Goal: Complete application form: Complete application form

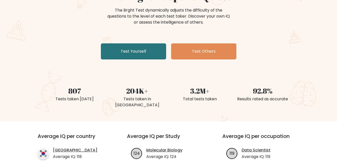
scroll to position [50, 0]
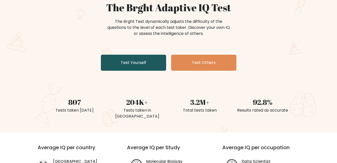
click at [144, 65] on link "Test Yourself" at bounding box center [133, 63] width 65 height 16
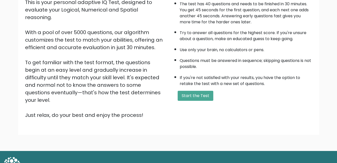
scroll to position [67, 0]
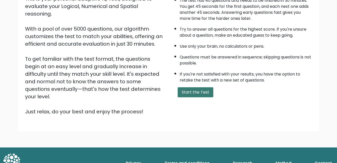
click at [184, 96] on button "Start the Test" at bounding box center [196, 92] width 36 height 10
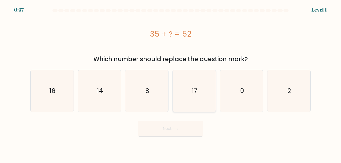
click at [195, 92] on text "17" at bounding box center [195, 91] width 6 height 9
click at [171, 83] on input "d. 17" at bounding box center [170, 82] width 0 height 1
radio input "true"
click at [173, 127] on button "Next" at bounding box center [170, 129] width 65 height 16
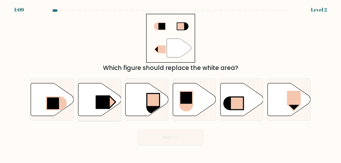
click at [97, 101] on rect at bounding box center [103, 102] width 14 height 14
click at [170, 83] on input "b." at bounding box center [170, 82] width 0 height 1
radio input "true"
click at [175, 135] on button "Next" at bounding box center [170, 137] width 65 height 16
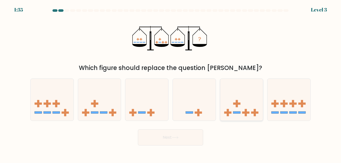
click at [233, 108] on icon at bounding box center [241, 99] width 43 height 35
click at [171, 83] on input "e." at bounding box center [170, 82] width 0 height 1
radio input "true"
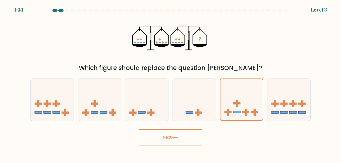
click at [174, 137] on icon at bounding box center [175, 137] width 7 height 3
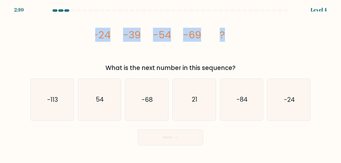
drag, startPoint x: 91, startPoint y: 34, endPoint x: 227, endPoint y: 40, distance: 136.6
click at [227, 40] on div "image/svg+xml -24 -39 -54 -69 ? What is the next number in this sequence?" at bounding box center [170, 43] width 286 height 59
copy g "-24 -39 -54 -69 ?"
click at [245, 35] on icon "image/svg+xml -24 -39 -54 -69 ?" at bounding box center [170, 38] width 150 height 49
click at [94, 53] on div "image/svg+xml -24 -39 -54 -69 ? What is the next number in this sequence?" at bounding box center [170, 43] width 286 height 59
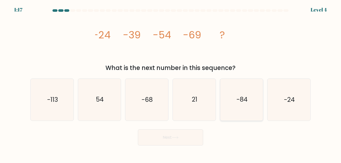
click at [244, 101] on text "-84" at bounding box center [241, 99] width 11 height 9
click at [171, 83] on input "e. -84" at bounding box center [170, 82] width 0 height 1
radio input "true"
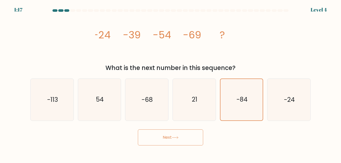
click at [181, 136] on button "Next" at bounding box center [170, 137] width 65 height 16
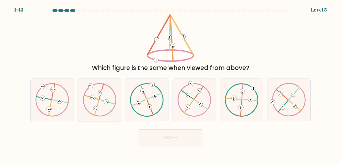
click at [98, 100] on icon at bounding box center [100, 99] width 34 height 33
click at [170, 83] on input "b." at bounding box center [170, 82] width 0 height 1
radio input "true"
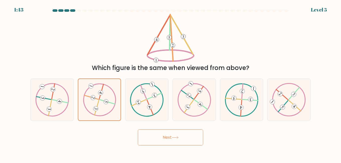
click at [158, 140] on button "Next" at bounding box center [170, 137] width 65 height 16
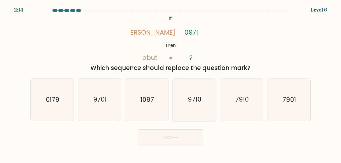
click at [191, 102] on text "9710" at bounding box center [195, 99] width 14 height 9
click at [171, 83] on input "d. 9710" at bounding box center [170, 82] width 0 height 1
radio input "true"
click at [165, 140] on button "Next" at bounding box center [170, 137] width 65 height 16
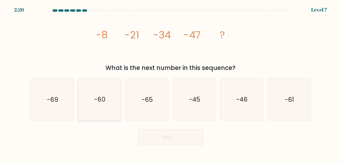
click at [107, 100] on icon "-60" at bounding box center [100, 100] width 42 height 42
click at [170, 83] on input "b. -60" at bounding box center [170, 82] width 0 height 1
radio input "true"
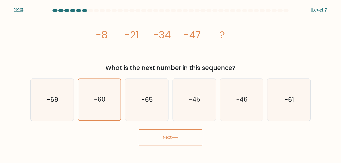
click at [167, 138] on button "Next" at bounding box center [170, 137] width 65 height 16
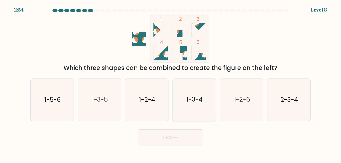
click at [202, 96] on text "1-3-4" at bounding box center [194, 99] width 16 height 9
click at [171, 83] on input "d. 1-3-4" at bounding box center [170, 82] width 0 height 1
radio input "true"
click at [182, 138] on button "Next" at bounding box center [170, 137] width 65 height 16
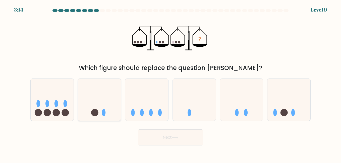
click at [99, 110] on icon at bounding box center [99, 99] width 43 height 35
click at [170, 83] on input "b." at bounding box center [170, 82] width 0 height 1
radio input "true"
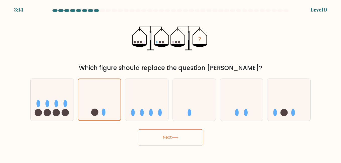
click at [162, 139] on button "Next" at bounding box center [170, 137] width 65 height 16
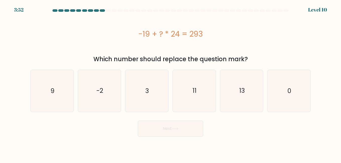
drag, startPoint x: 137, startPoint y: 34, endPoint x: 211, endPoint y: 37, distance: 74.1
click at [211, 37] on div "-19 + ? * 24 = 293" at bounding box center [170, 33] width 280 height 11
copy div "-19 + ? * 24 = 293"
click at [231, 97] on icon "13" at bounding box center [241, 91] width 42 height 42
click at [171, 83] on input "e. 13" at bounding box center [170, 82] width 0 height 1
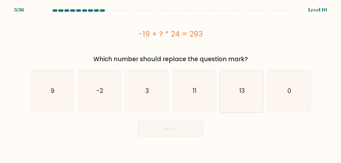
radio input "true"
click at [185, 131] on button "Next" at bounding box center [170, 129] width 65 height 16
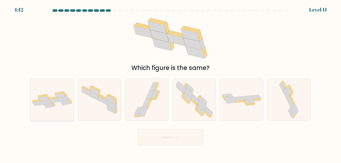
click at [51, 107] on icon at bounding box center [48, 105] width 11 height 5
click at [170, 83] on input "a." at bounding box center [170, 82] width 0 height 1
radio input "true"
click at [164, 135] on button "Next" at bounding box center [170, 137] width 65 height 16
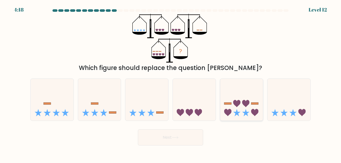
click at [241, 111] on icon at bounding box center [241, 99] width 43 height 35
click at [171, 83] on input "e." at bounding box center [170, 82] width 0 height 1
radio input "true"
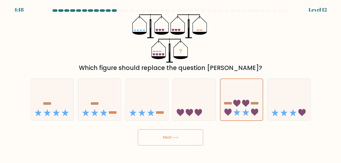
click at [181, 136] on button "Next" at bounding box center [170, 137] width 65 height 16
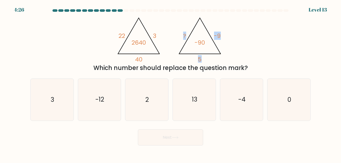
drag, startPoint x: 207, startPoint y: 58, endPoint x: 182, endPoint y: 37, distance: 33.1
click at [182, 37] on icon "@import url('https://fonts.googleapis.com/css?family=Abril+Fatface:400,100,100i…" at bounding box center [170, 38] width 113 height 49
drag, startPoint x: 182, startPoint y: 37, endPoint x: 251, endPoint y: 42, distance: 69.2
click at [251, 42] on div "@import url('https://fonts.googleapis.com/css?family=Abril+Fatface:400,100,100i…" at bounding box center [170, 43] width 286 height 59
click at [145, 104] on icon "2" at bounding box center [147, 100] width 42 height 42
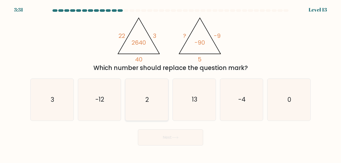
click at [170, 83] on input "c. 2" at bounding box center [170, 82] width 0 height 1
radio input "true"
click at [165, 136] on button "Next" at bounding box center [170, 137] width 65 height 16
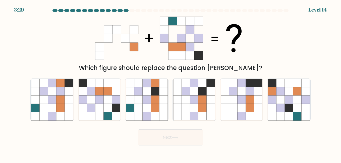
click at [175, 140] on button "Next" at bounding box center [170, 137] width 65 height 16
click at [178, 130] on button "Next" at bounding box center [170, 137] width 65 height 16
click at [155, 85] on icon at bounding box center [155, 83] width 8 height 8
click at [170, 83] on input "c." at bounding box center [170, 82] width 0 height 1
radio input "true"
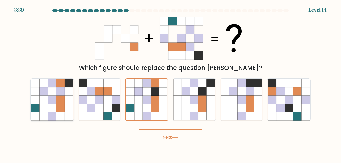
click at [58, 89] on icon at bounding box center [60, 91] width 8 height 8
click at [170, 83] on input "a." at bounding box center [170, 82] width 0 height 1
radio input "true"
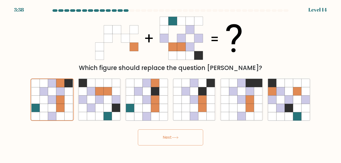
click at [174, 139] on button "Next" at bounding box center [170, 137] width 65 height 16
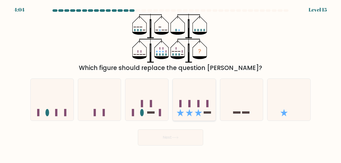
click at [188, 108] on icon at bounding box center [194, 99] width 43 height 35
click at [171, 83] on input "d." at bounding box center [170, 82] width 0 height 1
radio input "true"
click at [172, 140] on button "Next" at bounding box center [170, 137] width 65 height 16
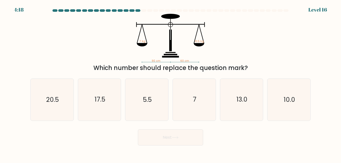
click at [160, 136] on button "Next" at bounding box center [170, 137] width 65 height 16
click at [239, 37] on icon "90 cm 60 cm ? kg 10.5 kg" at bounding box center [170, 38] width 150 height 49
click at [104, 132] on div "Next" at bounding box center [170, 136] width 286 height 19
click at [114, 99] on icon "17.5" at bounding box center [100, 100] width 42 height 42
click at [170, 83] on input "b. 17.5" at bounding box center [170, 82] width 0 height 1
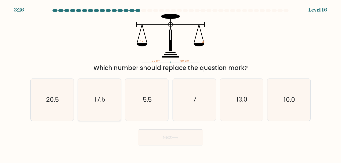
radio input "true"
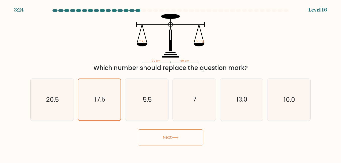
click at [184, 143] on button "Next" at bounding box center [170, 137] width 65 height 16
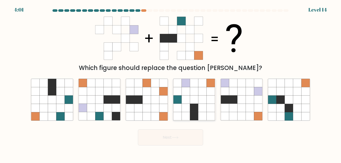
click at [194, 99] on icon at bounding box center [194, 100] width 8 height 8
click at [171, 83] on input "d." at bounding box center [170, 82] width 0 height 1
radio input "true"
click at [191, 137] on button "Next" at bounding box center [170, 137] width 65 height 16
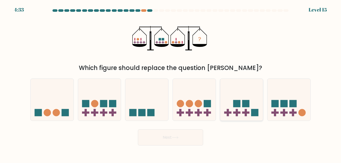
click at [242, 114] on rect at bounding box center [245, 113] width 7 height 2
click at [171, 83] on input "e." at bounding box center [170, 82] width 0 height 1
radio input "true"
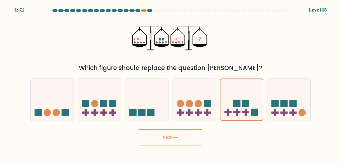
click at [197, 138] on button "Next" at bounding box center [170, 137] width 65 height 16
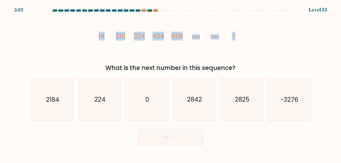
drag, startPoint x: 97, startPoint y: 35, endPoint x: 236, endPoint y: 39, distance: 138.5
click at [236, 39] on icon "image/svg+xml 14 210 224 434 658 1092 1750 ?" at bounding box center [170, 38] width 150 height 49
drag, startPoint x: 236, startPoint y: 39, endPoint x: 206, endPoint y: 53, distance: 32.7
click at [206, 53] on icon "image/svg+xml 14 210 224 434 658 1092 1750 ?" at bounding box center [170, 38] width 150 height 49
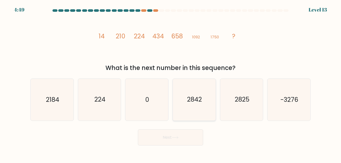
click at [196, 107] on icon "2842" at bounding box center [194, 100] width 42 height 42
click at [171, 83] on input "d. 2842" at bounding box center [170, 82] width 0 height 1
radio input "true"
click at [190, 135] on button "Next" at bounding box center [170, 137] width 65 height 16
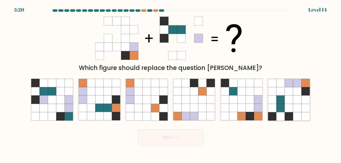
click at [292, 102] on icon at bounding box center [288, 100] width 8 height 8
click at [171, 83] on input "f." at bounding box center [170, 82] width 0 height 1
radio input "true"
click at [192, 142] on button "Next" at bounding box center [170, 137] width 65 height 16
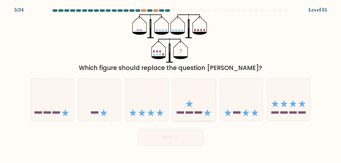
click at [194, 102] on icon at bounding box center [194, 99] width 43 height 35
click at [171, 83] on input "d." at bounding box center [170, 82] width 0 height 1
radio input "true"
click at [173, 141] on button "Next" at bounding box center [170, 137] width 65 height 16
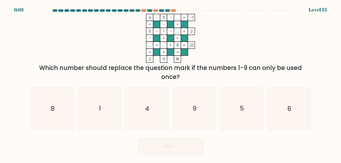
drag, startPoint x: 165, startPoint y: 18, endPoint x: 160, endPoint y: 17, distance: 4.8
click at [160, 17] on icon "4 - 3 - ... -7 + - + 5 - ? - ... 2 - + + ... + ... + 6 = 22 = = = = 2 11 16 =" at bounding box center [170, 38] width 150 height 49
drag, startPoint x: 160, startPoint y: 17, endPoint x: 127, endPoint y: 31, distance: 35.2
click at [127, 31] on icon "4 - 3 - ... -7 + - + 5 - ? - ... 2 - + + ... + ... + 6 = 22 = = = = 2 11 16 =" at bounding box center [170, 38] width 150 height 49
click at [164, 18] on tspan "3" at bounding box center [164, 17] width 2 height 5
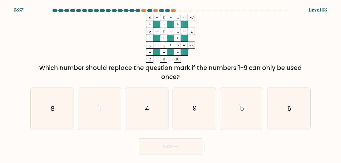
drag, startPoint x: 165, startPoint y: 32, endPoint x: 162, endPoint y: 32, distance: 2.5
click at [162, 32] on icon "4 - 3 - ... -7 + - + 5 - ? - ... 2 - + + ... + ... + 6 = 22 = = = = 2 11 16 =" at bounding box center [170, 38] width 150 height 49
drag, startPoint x: 162, startPoint y: 32, endPoint x: 235, endPoint y: 31, distance: 73.0
click at [235, 31] on icon "4 - 3 - ... -7 + - + 5 - ? - ... 2 - + + ... + ... + 6 = 22 = = = = 2 11 16 =" at bounding box center [170, 38] width 150 height 49
click at [189, 102] on icon "9" at bounding box center [194, 109] width 42 height 42
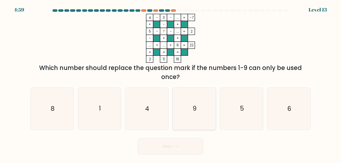
click at [171, 83] on input "d. 9" at bounding box center [170, 82] width 0 height 1
radio input "true"
click at [166, 149] on button "Next" at bounding box center [170, 146] width 65 height 16
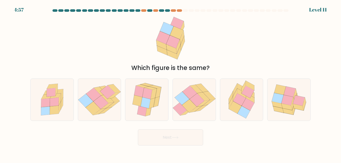
click at [167, 147] on body "4:57 Level 11" at bounding box center [170, 81] width 341 height 163
click at [139, 90] on icon at bounding box center [139, 91] width 10 height 11
click at [170, 83] on input "c." at bounding box center [170, 82] width 0 height 1
radio input "true"
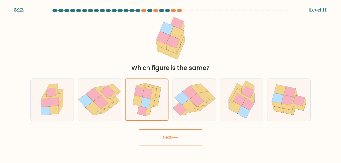
click at [178, 138] on icon at bounding box center [175, 137] width 7 height 3
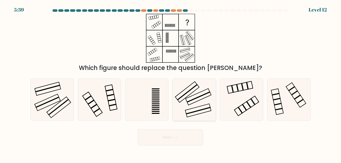
click at [194, 95] on icon at bounding box center [194, 100] width 42 height 42
click at [171, 83] on input "d." at bounding box center [170, 82] width 0 height 1
radio input "true"
click at [174, 139] on button "Next" at bounding box center [170, 137] width 65 height 16
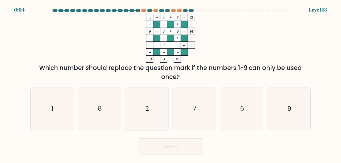
click at [147, 104] on icon "2" at bounding box center [147, 109] width 42 height 42
click at [170, 83] on input "c. 2" at bounding box center [170, 82] width 0 height 1
radio input "true"
click at [113, 111] on icon "8" at bounding box center [100, 109] width 42 height 42
click at [170, 83] on input "b. 8" at bounding box center [170, 82] width 0 height 1
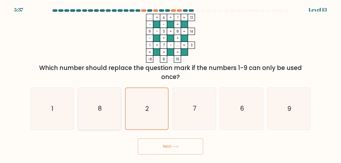
radio input "true"
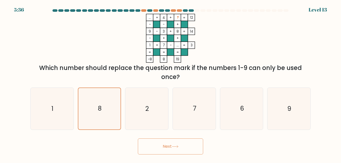
click at [163, 147] on button "Next" at bounding box center [170, 146] width 65 height 16
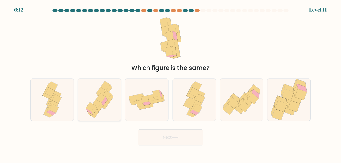
click at [114, 102] on icon at bounding box center [100, 100] width 34 height 42
click at [170, 83] on input "b." at bounding box center [170, 82] width 0 height 1
radio input "true"
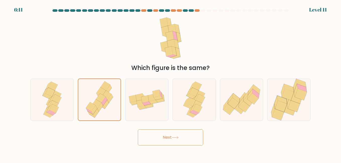
click at [175, 138] on icon at bounding box center [175, 137] width 7 height 3
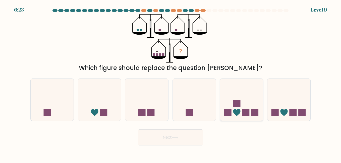
click at [239, 110] on icon at bounding box center [236, 112] width 7 height 7
click at [171, 83] on input "e." at bounding box center [170, 82] width 0 height 1
radio input "true"
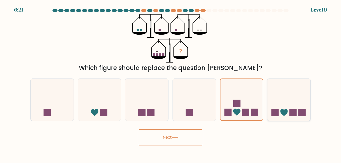
click at [290, 111] on rect at bounding box center [292, 112] width 7 height 7
click at [171, 83] on input "f." at bounding box center [170, 82] width 0 height 1
radio input "true"
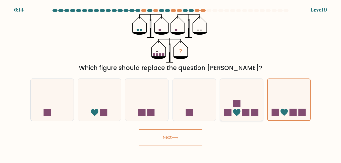
click at [240, 112] on icon at bounding box center [236, 112] width 7 height 7
click at [171, 83] on input "e." at bounding box center [170, 82] width 0 height 1
radio input "true"
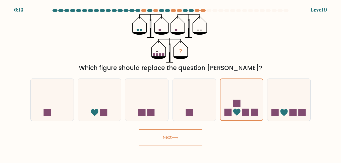
click at [180, 140] on button "Next" at bounding box center [170, 137] width 65 height 16
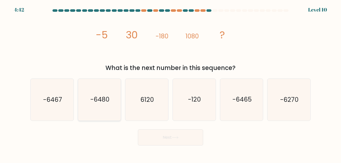
click at [103, 102] on text "-6480" at bounding box center [99, 99] width 19 height 9
click at [170, 83] on input "b. -6480" at bounding box center [170, 82] width 0 height 1
radio input "true"
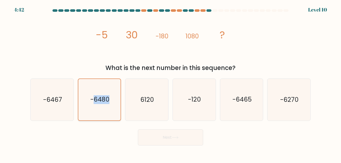
click at [103, 102] on text "-6480" at bounding box center [99, 99] width 19 height 9
click at [170, 83] on input "b. -6480" at bounding box center [170, 82] width 0 height 1
click at [179, 140] on button "Next" at bounding box center [170, 137] width 65 height 16
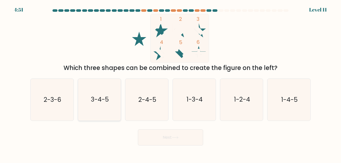
click at [108, 101] on text "3-4-5" at bounding box center [100, 99] width 18 height 9
click at [170, 83] on input "b. 3-4-5" at bounding box center [170, 82] width 0 height 1
radio input "true"
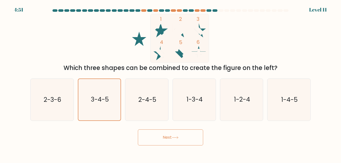
click at [178, 137] on icon at bounding box center [175, 137] width 7 height 3
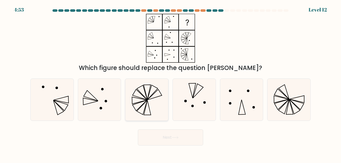
click at [145, 90] on icon at bounding box center [147, 100] width 42 height 42
click at [170, 83] on input "c." at bounding box center [170, 82] width 0 height 1
radio input "true"
click at [168, 138] on button "Next" at bounding box center [170, 137] width 65 height 16
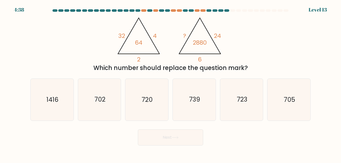
click at [161, 126] on form at bounding box center [170, 77] width 341 height 136
click at [212, 133] on div "Next" at bounding box center [170, 136] width 286 height 19
click at [294, 33] on div "@import url('https://fonts.googleapis.com/css?family=Abril+Fatface:400,100,100i…" at bounding box center [170, 43] width 286 height 59
click at [192, 135] on button "Next" at bounding box center [170, 137] width 65 height 16
click at [157, 103] on icon "720" at bounding box center [147, 100] width 42 height 42
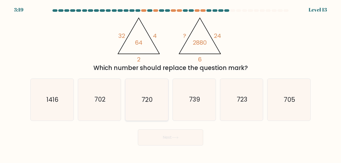
click at [170, 83] on input "c. 720" at bounding box center [170, 82] width 0 height 1
radio input "true"
click at [184, 142] on button "Next" at bounding box center [170, 137] width 65 height 16
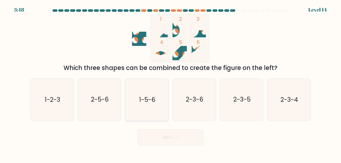
click at [149, 103] on text "1-5-6" at bounding box center [147, 99] width 16 height 9
click at [170, 83] on input "c. 1-5-6" at bounding box center [170, 82] width 0 height 1
radio input "true"
click at [180, 140] on button "Next" at bounding box center [170, 137] width 65 height 16
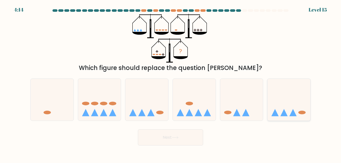
click at [288, 116] on icon at bounding box center [288, 99] width 43 height 35
click at [171, 83] on input "f." at bounding box center [170, 82] width 0 height 1
radio input "true"
click at [186, 139] on button "Next" at bounding box center [170, 137] width 65 height 16
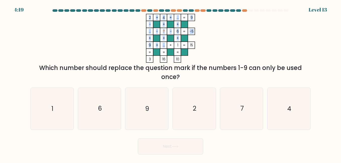
drag, startPoint x: 164, startPoint y: 45, endPoint x: 159, endPoint y: 45, distance: 5.5
click at [159, 45] on icon "2 + 4 + ... 9 - + + ... - ? - 6 -5 + + + 9 + ... + 1 = 15 = = = = 3 16 10 =" at bounding box center [170, 38] width 150 height 49
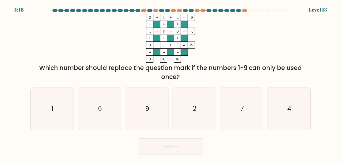
click at [227, 41] on icon "2 + 4 + ... 9 - + + ... - ? - 6 -5 + + + 9 + ... + 1 = 15 = = = = 3 16 10 =" at bounding box center [170, 38] width 150 height 49
drag, startPoint x: 165, startPoint y: 45, endPoint x: 160, endPoint y: 45, distance: 4.8
click at [160, 45] on icon "2 + 4 + ... 9 - + + ... - ? - 6 -5 + + + 9 + ... + 1 = 15 = = = = 3 16 10 =" at bounding box center [170, 38] width 150 height 49
click at [239, 43] on icon "2 + 4 + ... 9 - + + ... - ? - 6 -5 + + + 9 + ... + 1 = 15 = = = = 3 16 10 =" at bounding box center [170, 38] width 150 height 49
click at [246, 102] on icon "7" at bounding box center [241, 109] width 42 height 42
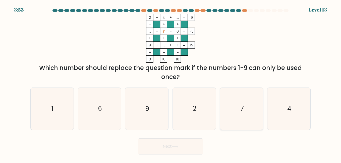
click at [171, 83] on input "e. 7" at bounding box center [170, 82] width 0 height 1
radio input "true"
click at [184, 147] on button "Next" at bounding box center [170, 146] width 65 height 16
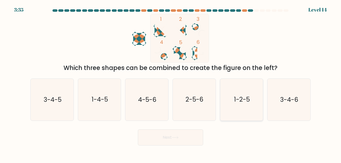
click at [228, 104] on icon "1-2-5" at bounding box center [241, 100] width 42 height 42
click at [171, 83] on input "e. 1-2-5" at bounding box center [170, 82] width 0 height 1
radio input "true"
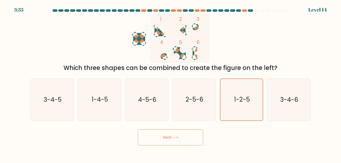
click at [184, 141] on button "Next" at bounding box center [170, 137] width 65 height 16
click at [186, 138] on button "Next" at bounding box center [170, 137] width 65 height 16
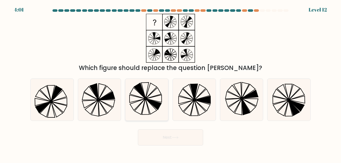
click at [146, 96] on icon at bounding box center [150, 90] width 11 height 15
click at [170, 83] on input "c." at bounding box center [170, 82] width 0 height 1
radio input "true"
click at [181, 139] on button "Next" at bounding box center [170, 137] width 65 height 16
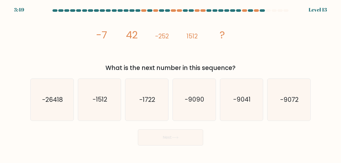
click at [117, 132] on div "Next" at bounding box center [170, 136] width 286 height 19
click at [285, 108] on icon "-9072" at bounding box center [289, 100] width 42 height 42
click at [171, 83] on input "f. -9072" at bounding box center [170, 82] width 0 height 1
radio input "true"
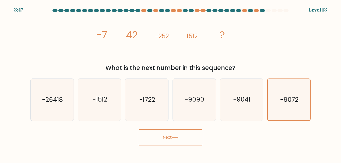
click at [178, 138] on icon at bounding box center [175, 137] width 7 height 3
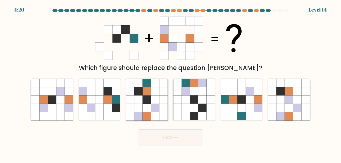
click at [155, 92] on icon at bounding box center [155, 91] width 8 height 8
click at [170, 83] on input "c." at bounding box center [170, 82] width 0 height 1
radio input "true"
click at [168, 136] on button "Next" at bounding box center [170, 137] width 65 height 16
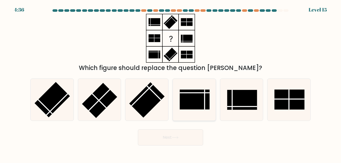
click at [197, 97] on rect at bounding box center [195, 100] width 30 height 20
click at [171, 83] on input "d." at bounding box center [170, 82] width 0 height 1
radio input "true"
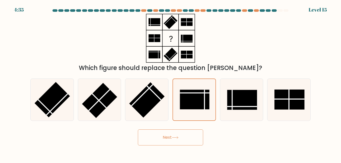
click at [191, 140] on button "Next" at bounding box center [170, 137] width 65 height 16
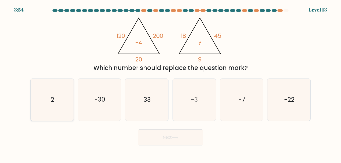
click at [43, 103] on icon "2" at bounding box center [52, 100] width 42 height 42
click at [170, 83] on input "a. 2" at bounding box center [170, 82] width 0 height 1
radio input "true"
click at [169, 138] on button "Next" at bounding box center [170, 137] width 65 height 16
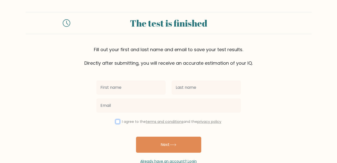
click at [116, 122] on input "checkbox" at bounding box center [118, 122] width 4 height 4
checkbox input "true"
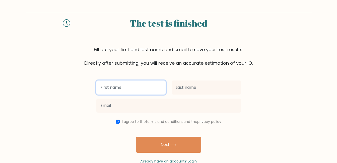
click at [126, 89] on input "text" at bounding box center [130, 88] width 69 height 14
click at [137, 86] on input "text" at bounding box center [130, 88] width 69 height 14
type input "[PERSON_NAME]"
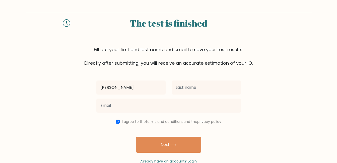
type input "Parilla"
type input "alvinparilla.009@outlook.com"
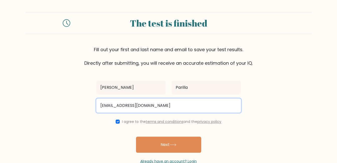
drag, startPoint x: 176, startPoint y: 105, endPoint x: 84, endPoint y: 103, distance: 92.3
click at [84, 103] on form "The test is finished Fill out your first and last name and email to save your t…" at bounding box center [168, 88] width 337 height 152
type input "vinparilla09@gmail.com"
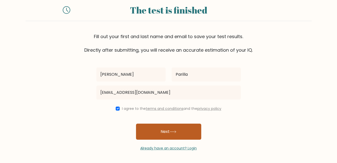
click at [176, 134] on button "Next" at bounding box center [168, 132] width 65 height 16
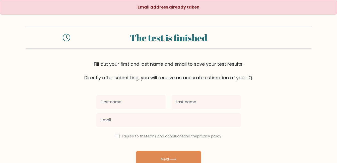
click at [113, 103] on input "text" at bounding box center [130, 102] width 69 height 14
type input "[PERSON_NAME]"
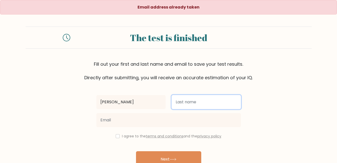
type input "Parilla"
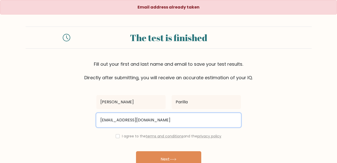
drag, startPoint x: 156, startPoint y: 120, endPoint x: 89, endPoint y: 114, distance: 67.2
click at [90, 115] on form "The test is finished Fill out your first and last name and email to save your t…" at bounding box center [168, 103] width 337 height 152
type input "alvin.parilla.09@outlook.com"
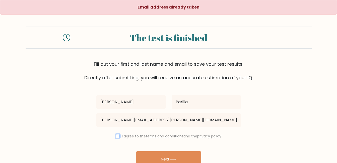
click at [117, 136] on input "checkbox" at bounding box center [118, 136] width 4 height 4
checkbox input "true"
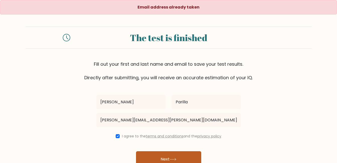
click at [173, 158] on button "Next" at bounding box center [168, 159] width 65 height 16
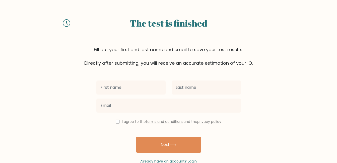
scroll to position [28, 0]
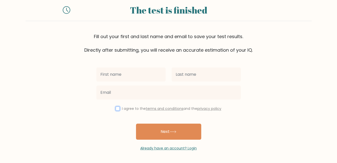
click at [117, 109] on input "checkbox" at bounding box center [118, 109] width 4 height 4
checkbox input "true"
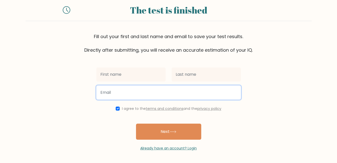
click at [115, 89] on input "email" at bounding box center [168, 93] width 144 height 14
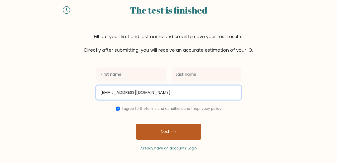
type input "[EMAIL_ADDRESS][DOMAIN_NAME]"
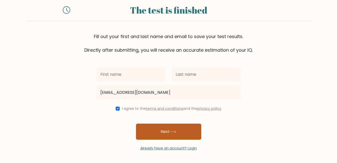
click at [156, 129] on button "Next" at bounding box center [168, 132] width 65 height 16
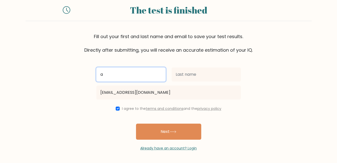
type input "[PERSON_NAME]"
type input "Parilla"
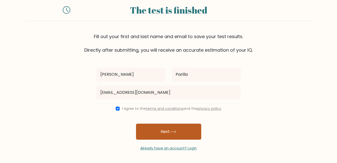
click at [171, 135] on button "Next" at bounding box center [168, 132] width 65 height 16
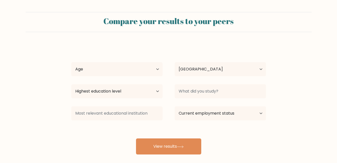
select select "PH"
click at [148, 90] on select "Highest education level No schooling Primary Lower Secondary Upper Secondary Oc…" at bounding box center [116, 91] width 91 height 14
select select "upper_secondary"
click at [71, 84] on select "Highest education level No schooling Primary Lower Secondary Upper Secondary Oc…" at bounding box center [116, 91] width 91 height 14
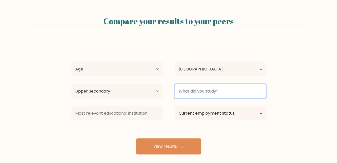
click at [200, 91] on input at bounding box center [220, 91] width 91 height 14
type input "Welding NC2"
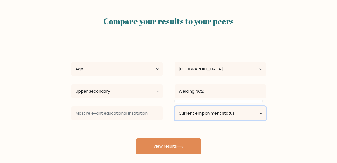
click at [240, 114] on select "Current employment status Employed Student Retired Other / prefer not to answer" at bounding box center [220, 113] width 91 height 14
select select "other"
click at [175, 106] on select "Current employment status Employed Student Retired Other / prefer not to answer" at bounding box center [220, 113] width 91 height 14
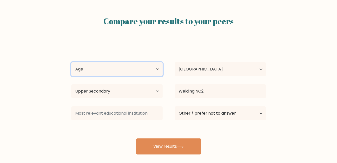
click at [140, 74] on select "Age Under 18 years old 18-24 years old 25-34 years old 35-44 years old 45-54 ye…" at bounding box center [116, 69] width 91 height 14
select select "35_44"
click at [71, 62] on select "Age Under 18 years old 18-24 years old 25-34 years old 35-44 years old 45-54 ye…" at bounding box center [116, 69] width 91 height 14
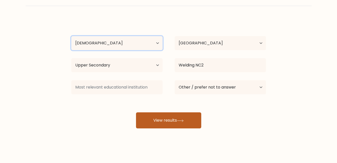
scroll to position [27, 0]
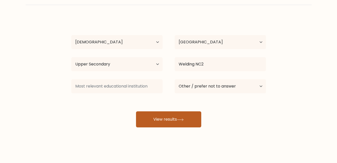
click at [179, 122] on button "View results" at bounding box center [168, 119] width 65 height 16
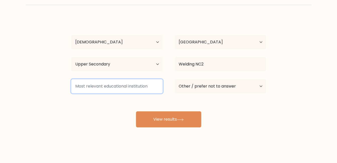
click at [129, 88] on input at bounding box center [116, 86] width 91 height 14
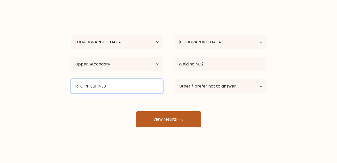
type input "RTC PHILLIPINES"
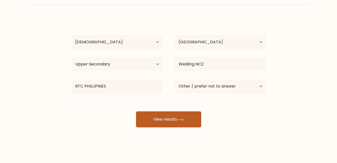
click at [164, 121] on button "View results" at bounding box center [168, 119] width 65 height 16
